Goal: Task Accomplishment & Management: Use online tool/utility

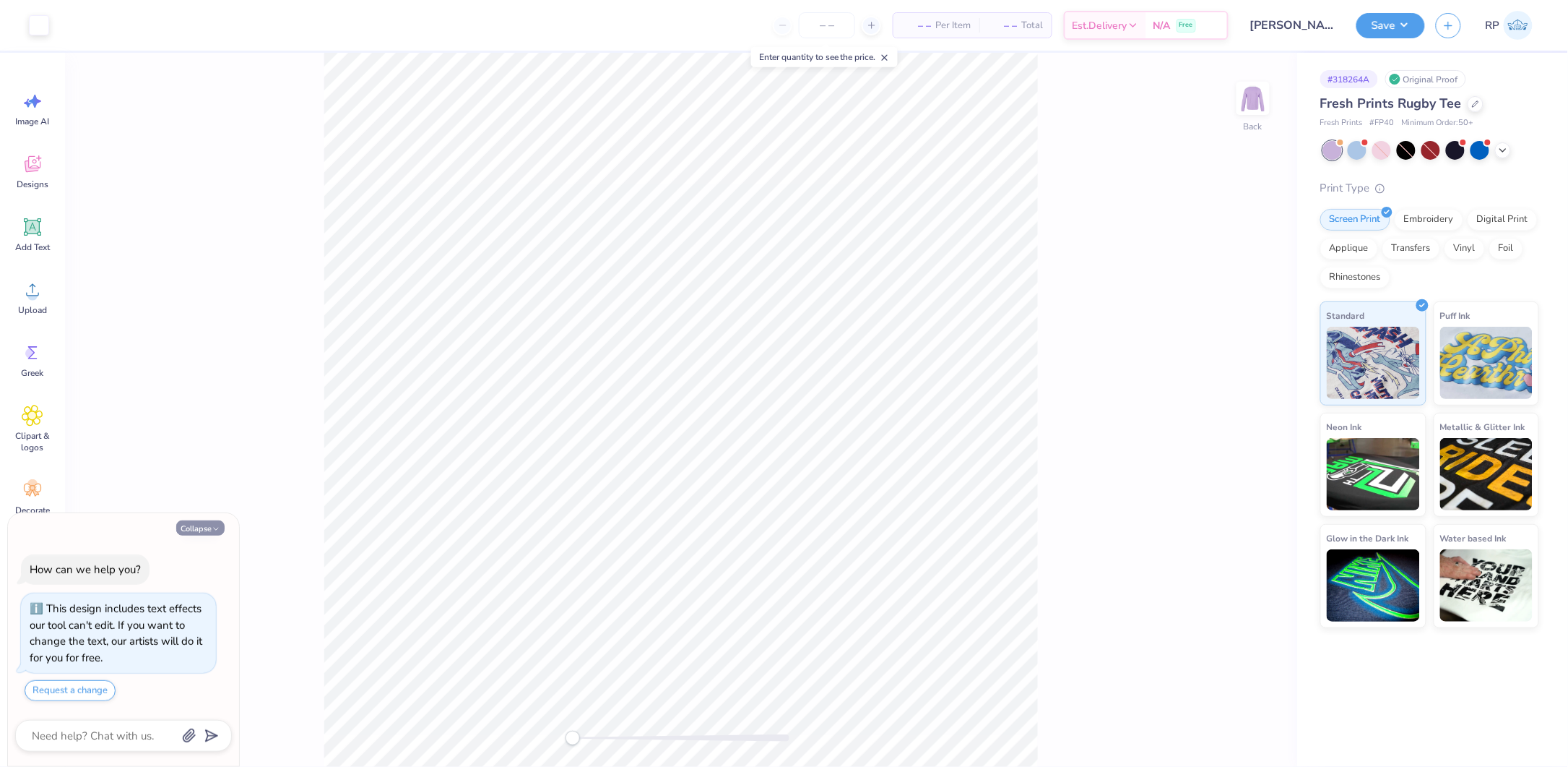
scroll to position [40, 0]
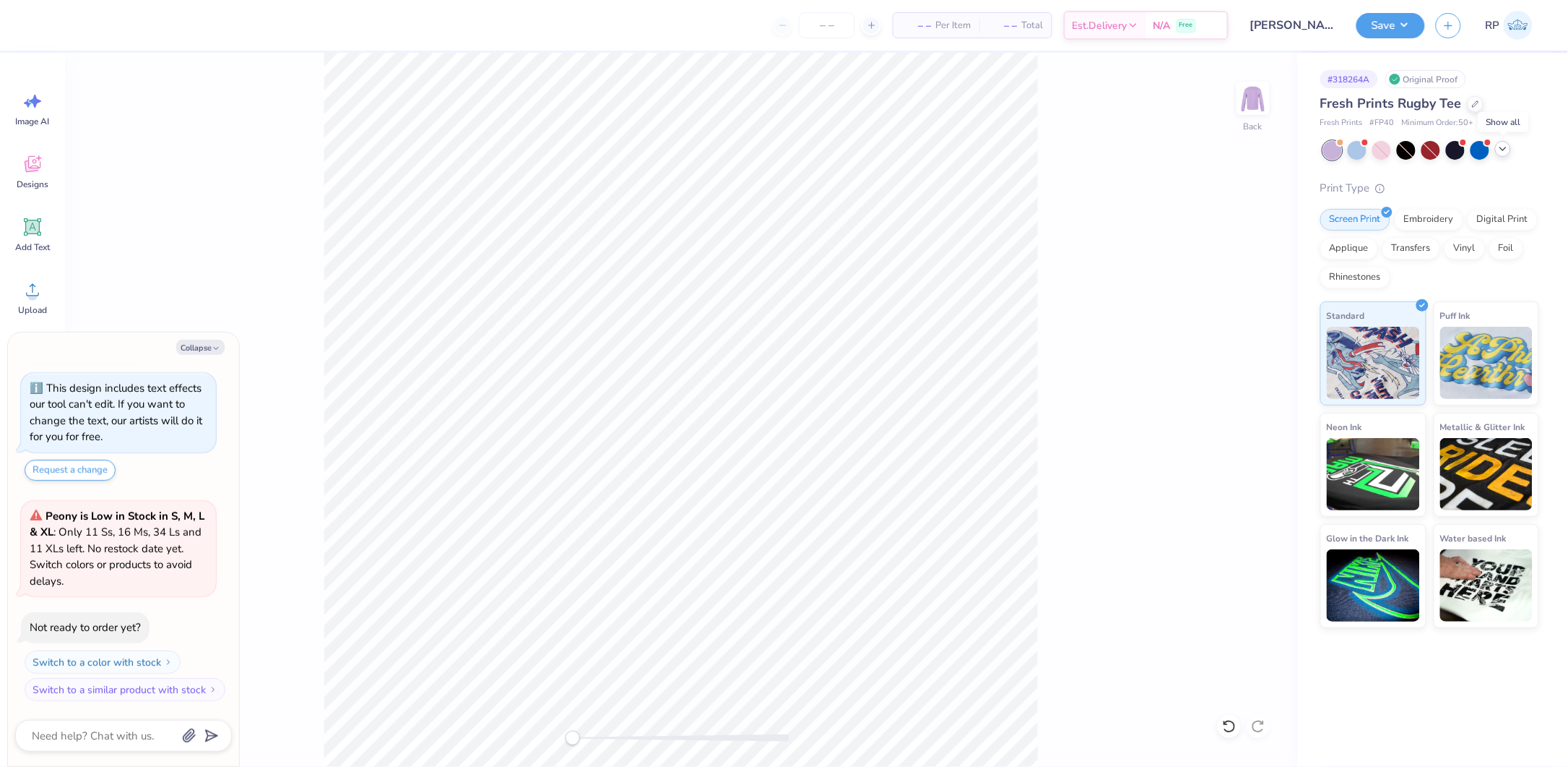
click at [1504, 151] on icon at bounding box center [1503, 149] width 12 height 12
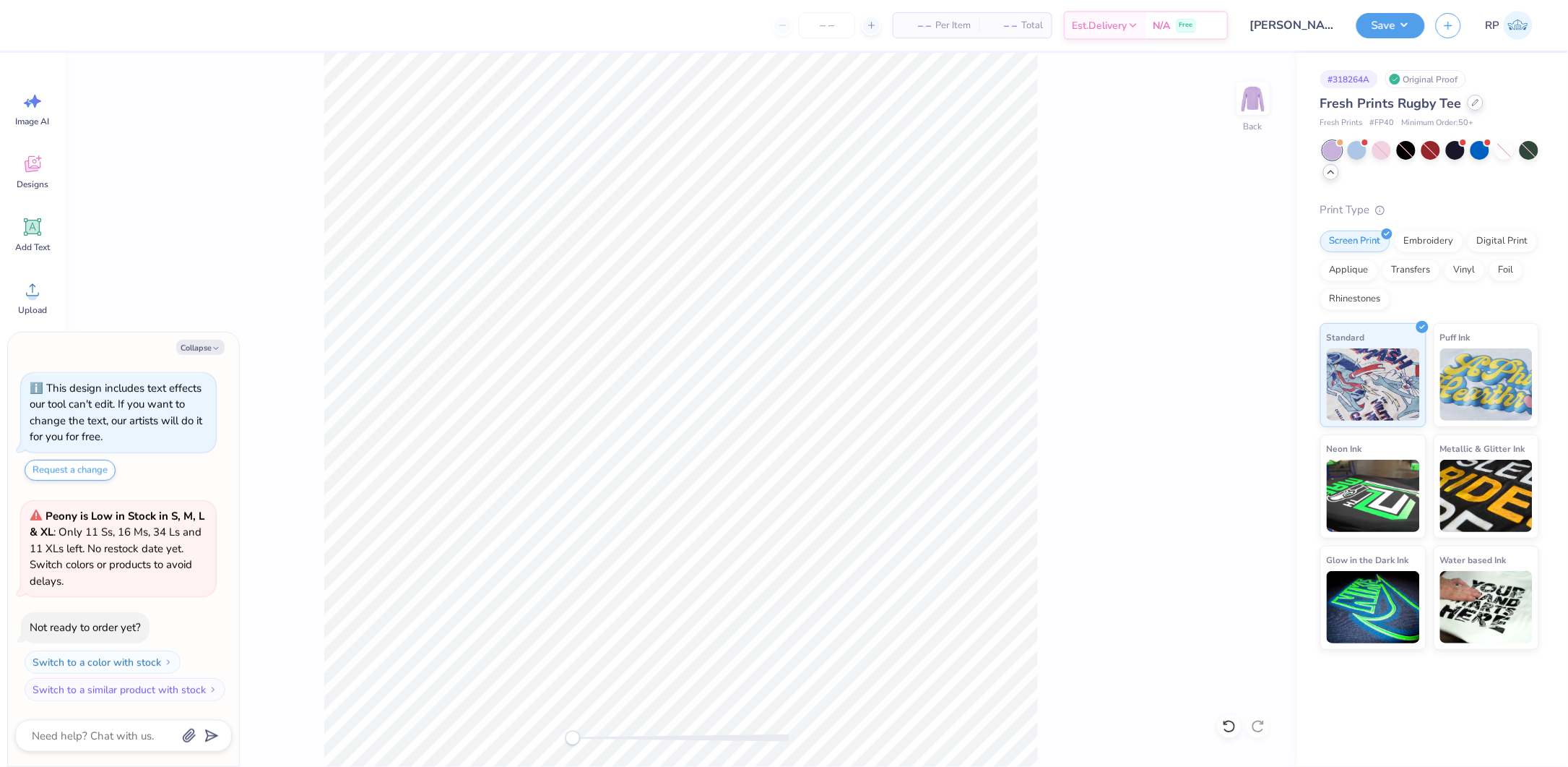
click at [1474, 105] on icon at bounding box center [1475, 102] width 7 height 7
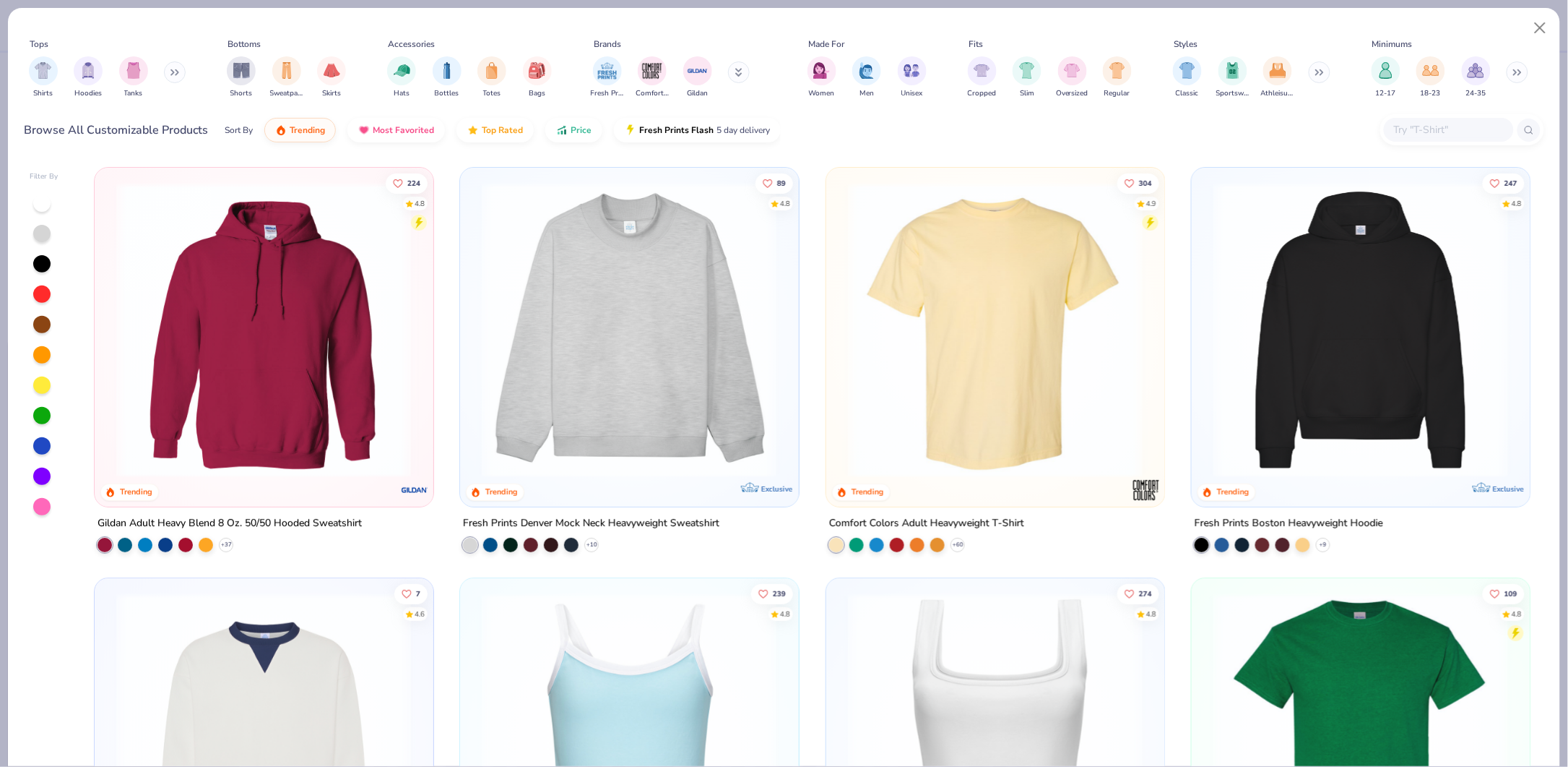
click at [1046, 283] on img at bounding box center [995, 330] width 309 height 296
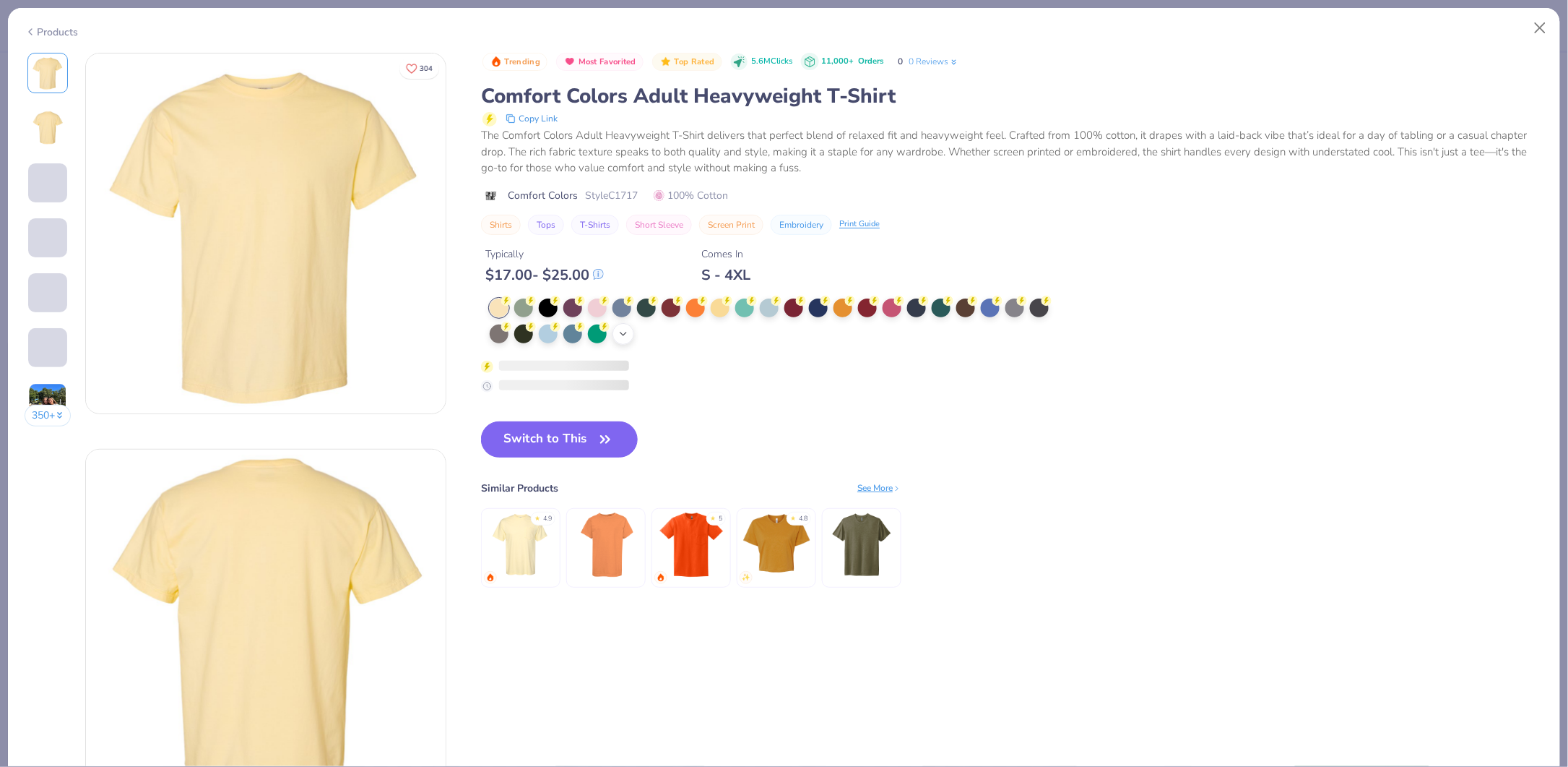
click at [622, 333] on icon at bounding box center [623, 334] width 12 height 12
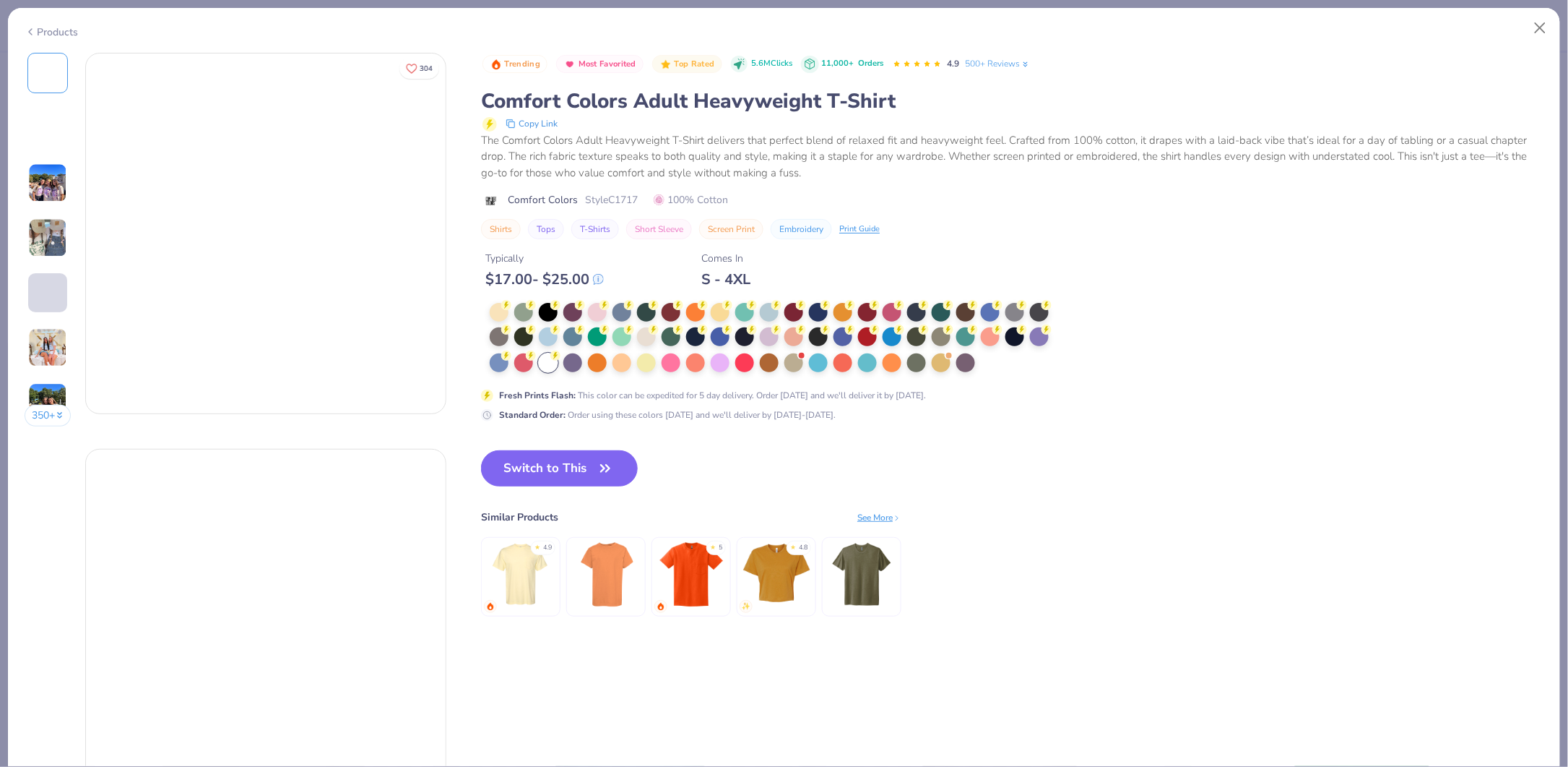
click at [553, 470] on button "Switch to This" at bounding box center [559, 468] width 156 height 36
click at [601, 467] on icon "button" at bounding box center [605, 468] width 21 height 21
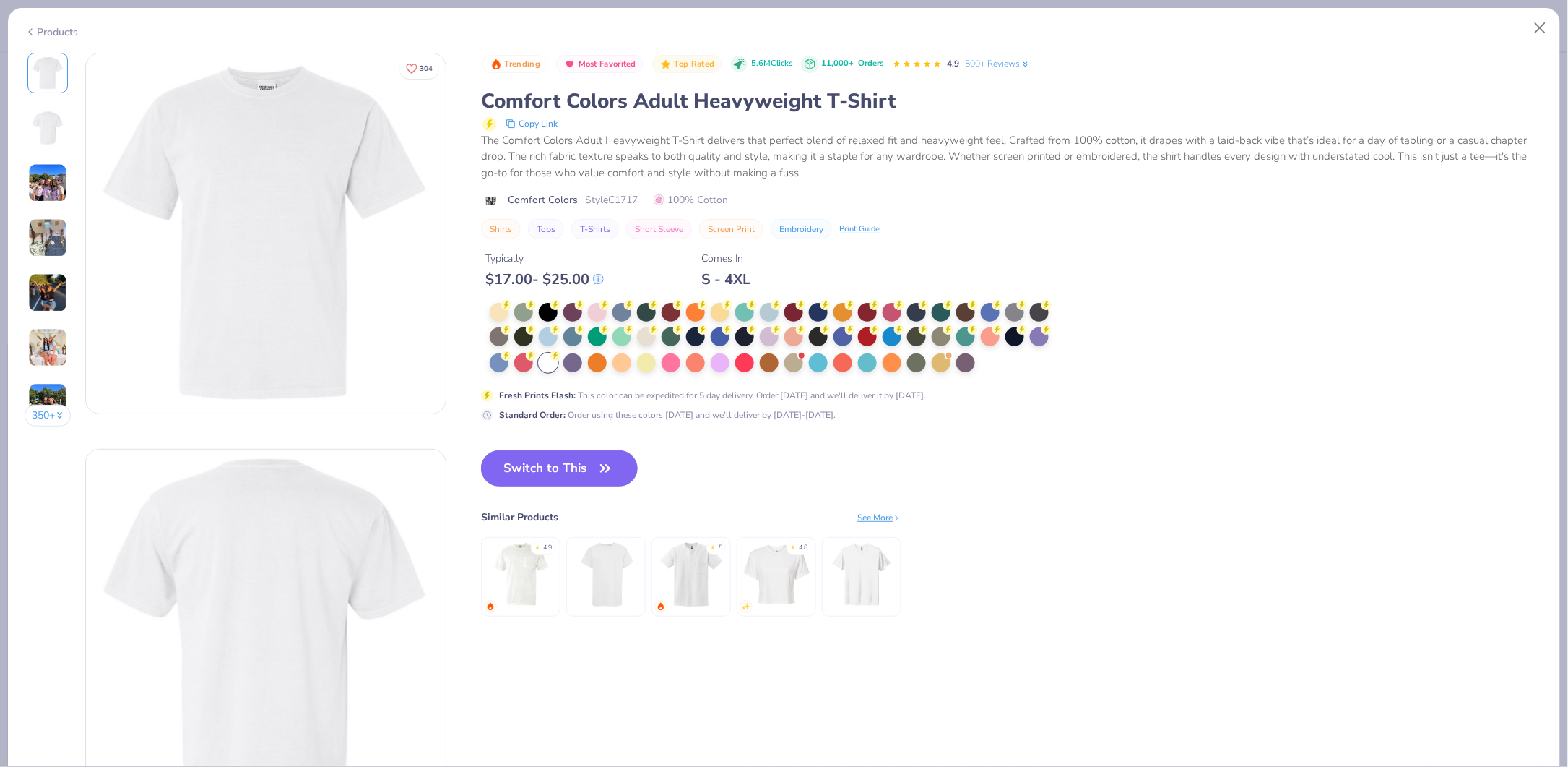
drag, startPoint x: 548, startPoint y: 466, endPoint x: 637, endPoint y: 479, distance: 89.9
click at [549, 466] on button "Switch to This" at bounding box center [559, 468] width 156 height 36
click at [338, 258] on img at bounding box center [265, 233] width 360 height 360
click at [567, 470] on button "Switch to This" at bounding box center [559, 468] width 156 height 36
click at [500, 312] on div at bounding box center [499, 311] width 19 height 19
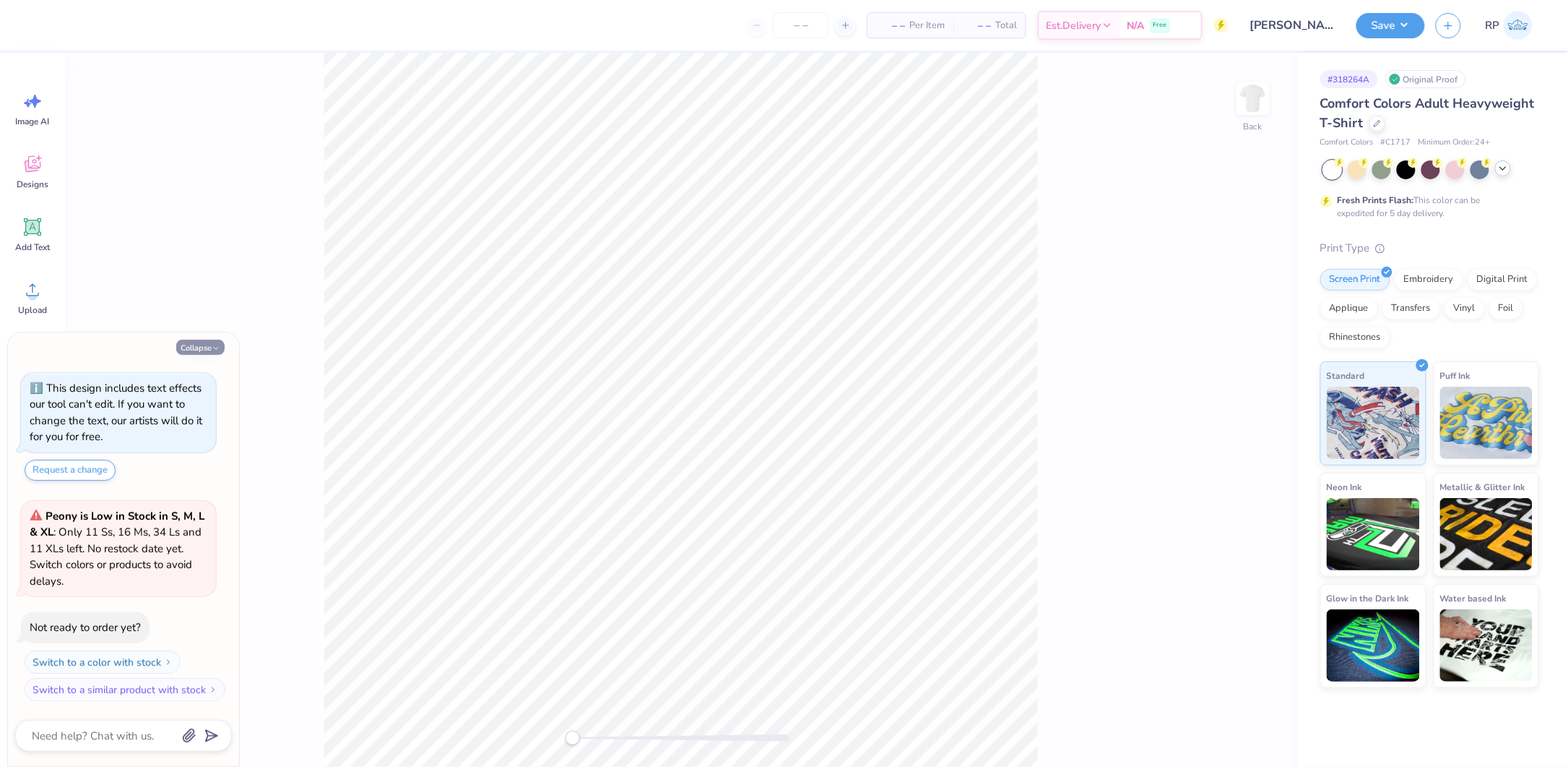
click at [214, 349] on icon "button" at bounding box center [216, 348] width 9 height 9
type textarea "x"
